Goal: Navigation & Orientation: Find specific page/section

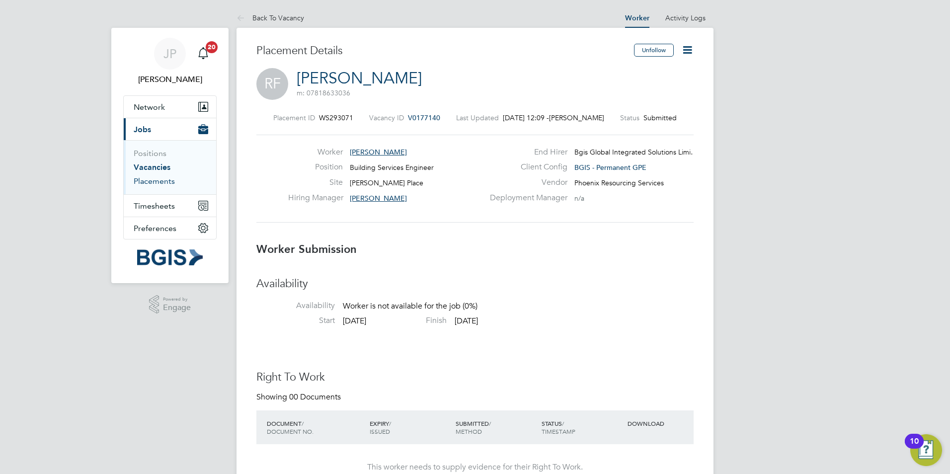
click at [160, 182] on link "Placements" at bounding box center [154, 180] width 41 height 9
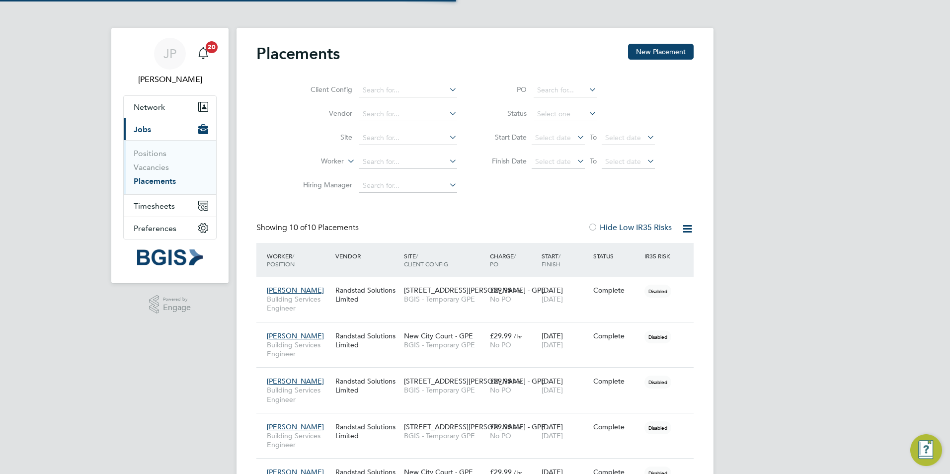
scroll to position [5, 5]
click at [160, 152] on link "Positions" at bounding box center [150, 153] width 33 height 9
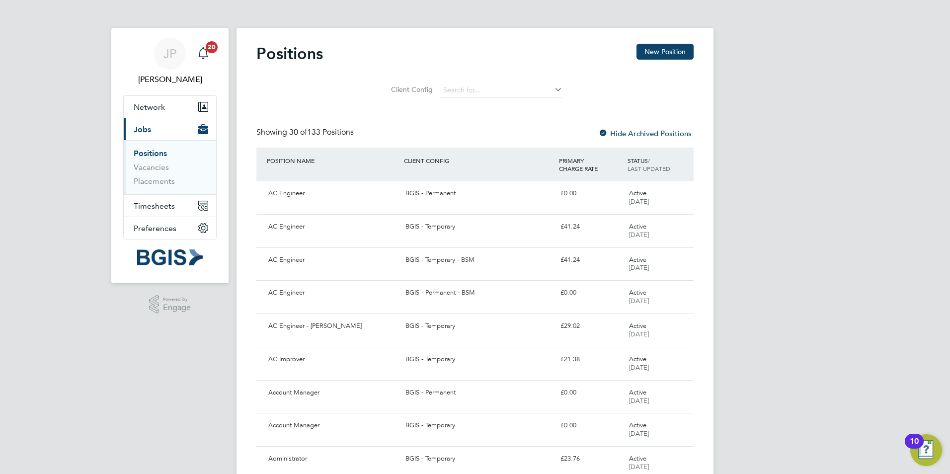
click at [141, 128] on span "Jobs" at bounding box center [142, 129] width 17 height 9
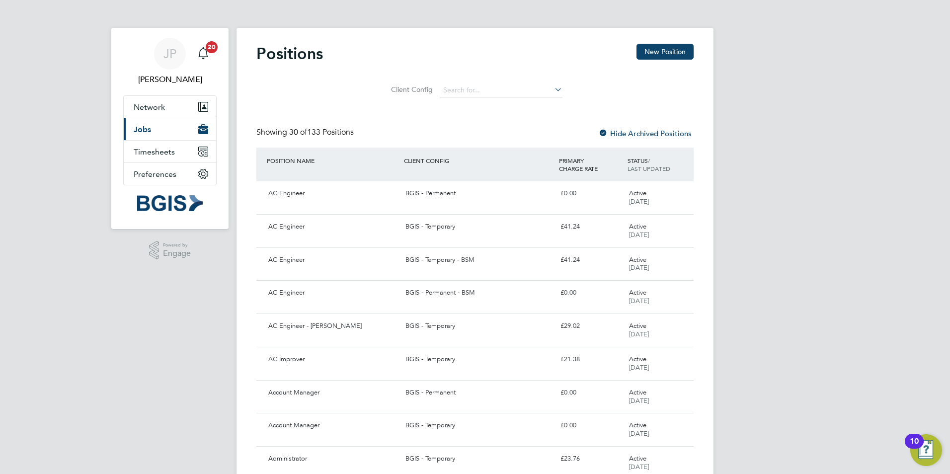
click at [149, 130] on span "Jobs" at bounding box center [142, 129] width 17 height 9
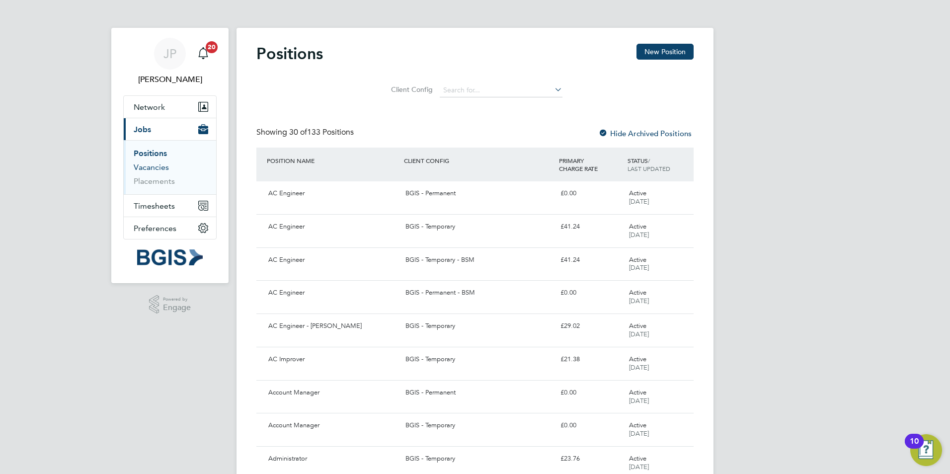
click at [162, 167] on link "Vacancies" at bounding box center [151, 166] width 35 height 9
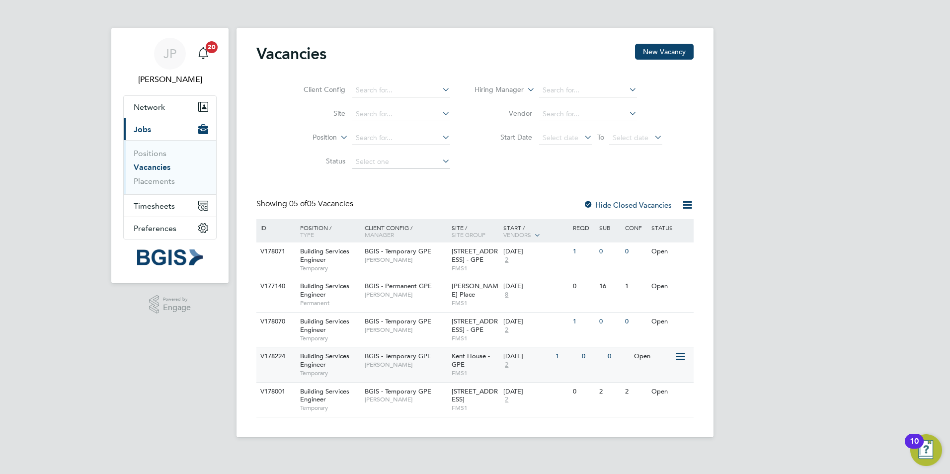
click at [383, 367] on span "[PERSON_NAME]" at bounding box center [406, 365] width 82 height 8
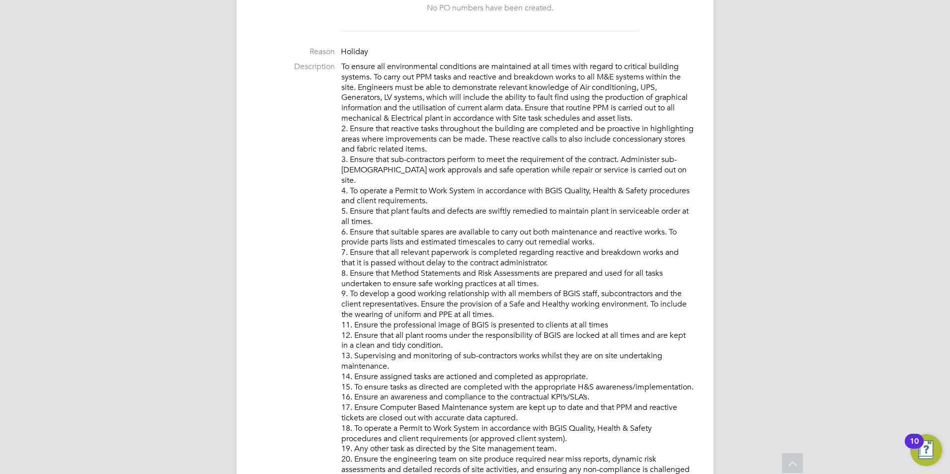
scroll to position [112, 0]
